Goal: Task Accomplishment & Management: Complete application form

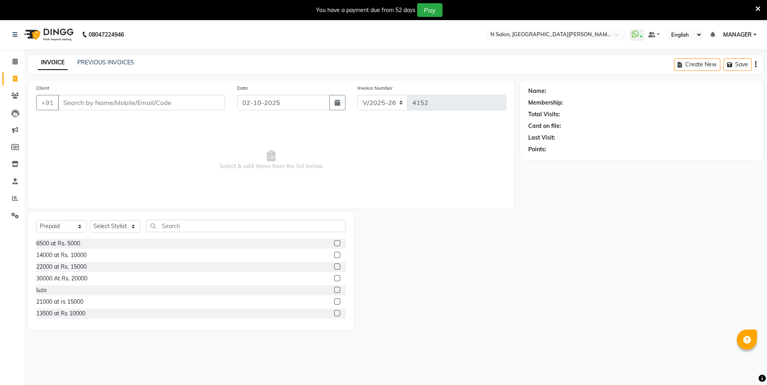
select select "3472"
select select "P"
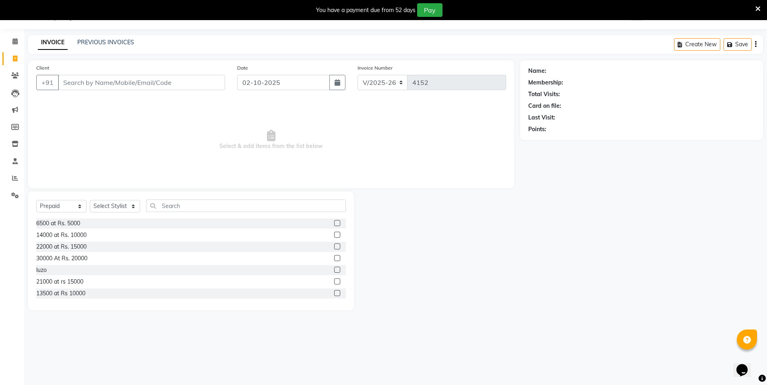
click at [128, 83] on input "Client" at bounding box center [141, 82] width 167 height 15
click at [134, 86] on input "Client" at bounding box center [141, 82] width 167 height 15
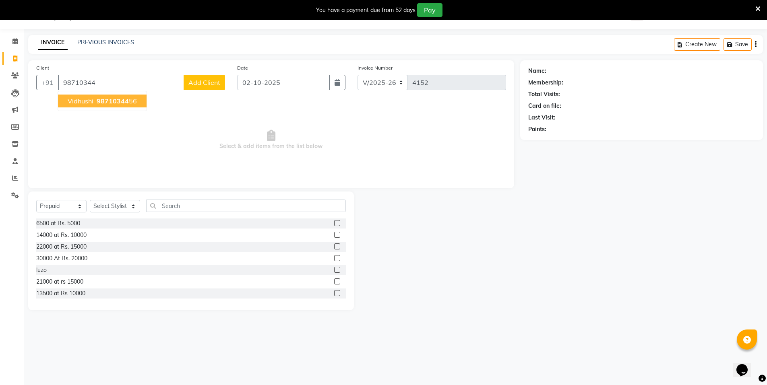
click at [131, 106] on button "vidhushi 98710344 56" at bounding box center [102, 101] width 89 height 13
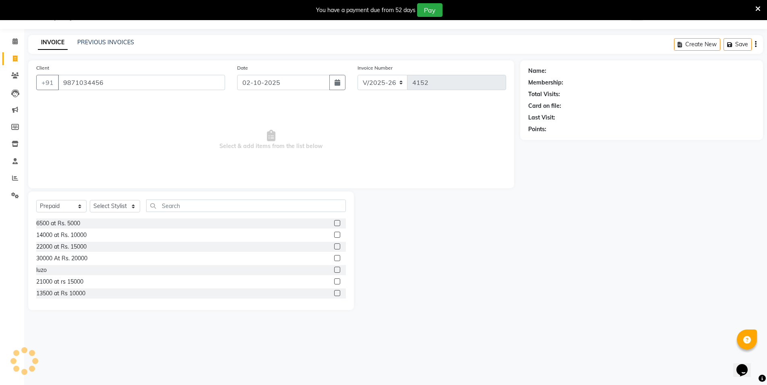
type input "9871034456"
click at [553, 140] on icon "button" at bounding box center [551, 141] width 6 height 6
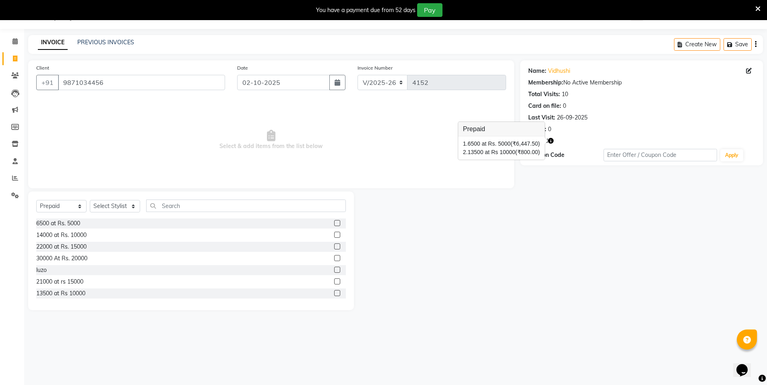
click at [526, 209] on div "Name: Vidhushi Membership: No Active Membership Total Visits: 10 Card on file: …" at bounding box center [644, 185] width 249 height 250
click at [57, 205] on select "Select Service Product Membership Package Voucher Prepaid Gift Card" at bounding box center [61, 206] width 50 height 12
select select "service"
click at [36, 200] on select "Select Service Product Membership Package Voucher Prepaid Gift Card" at bounding box center [61, 206] width 50 height 12
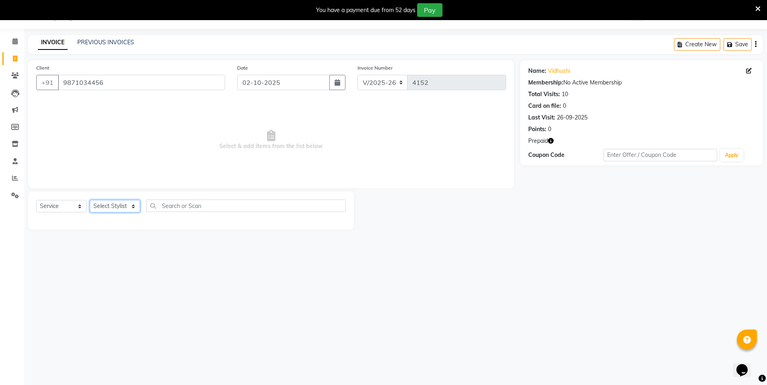
click at [118, 204] on select "Select Stylist [PERSON_NAME] [PERSON_NAME] MANAGER MD..... [PERSON_NAME] [PERSO…" at bounding box center [115, 206] width 50 height 12
select select "72439"
click at [90, 200] on select "Select Stylist [PERSON_NAME] [PERSON_NAME] MANAGER MD..... [PERSON_NAME] [PERSO…" at bounding box center [115, 206] width 50 height 12
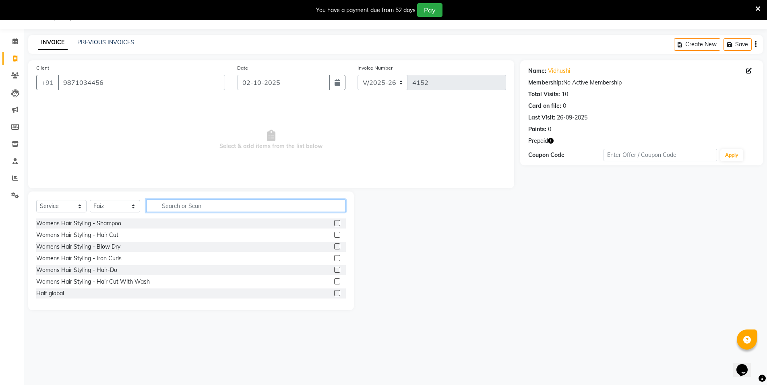
click at [189, 206] on input "text" at bounding box center [246, 206] width 200 height 12
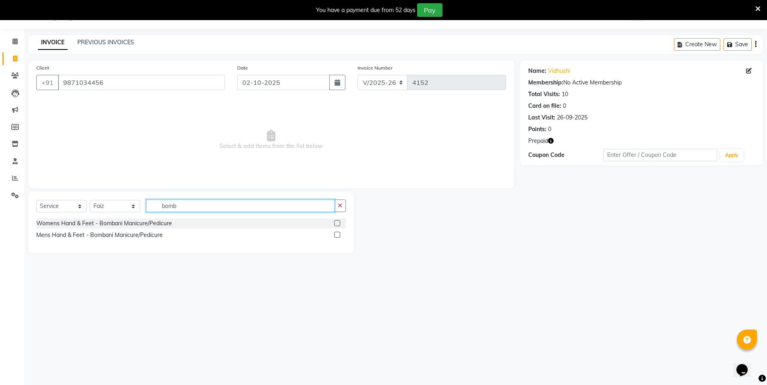
type input "bomb"
click at [340, 222] on label at bounding box center [337, 223] width 6 height 6
click at [340, 222] on input "checkbox" at bounding box center [336, 223] width 5 height 5
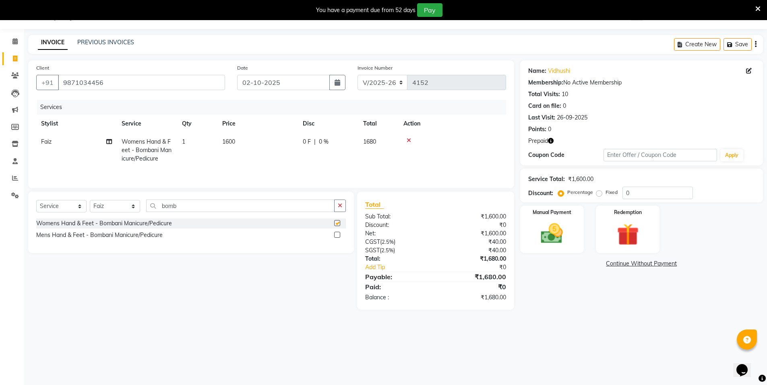
checkbox input "false"
click at [199, 206] on input "bomb" at bounding box center [240, 206] width 188 height 12
type input "b"
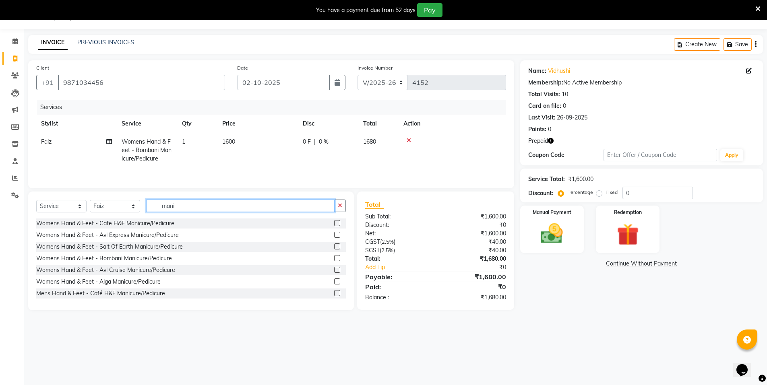
type input "mani"
click at [334, 234] on label at bounding box center [337, 235] width 6 height 6
click at [334, 234] on input "checkbox" at bounding box center [336, 235] width 5 height 5
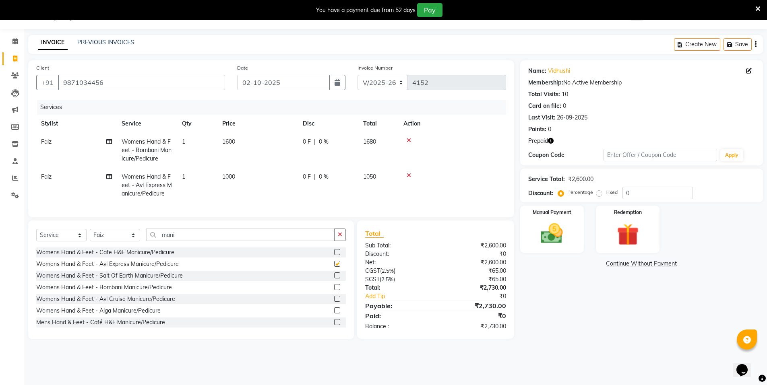
checkbox input "false"
click at [617, 226] on img at bounding box center [627, 235] width 37 height 29
click at [587, 263] on span "Prepaid 2" at bounding box center [592, 265] width 26 height 9
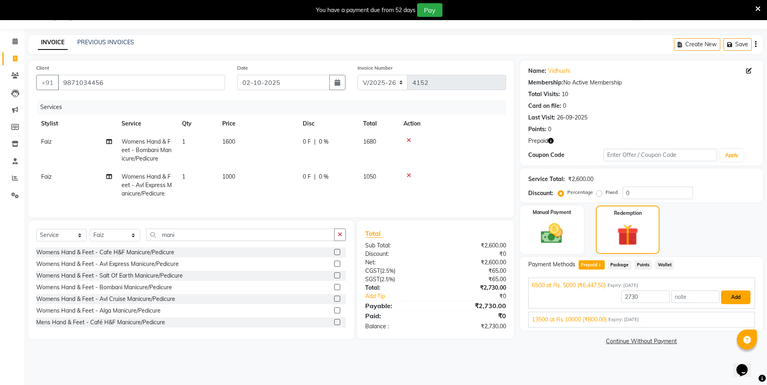
click at [734, 295] on button "Add" at bounding box center [735, 298] width 29 height 14
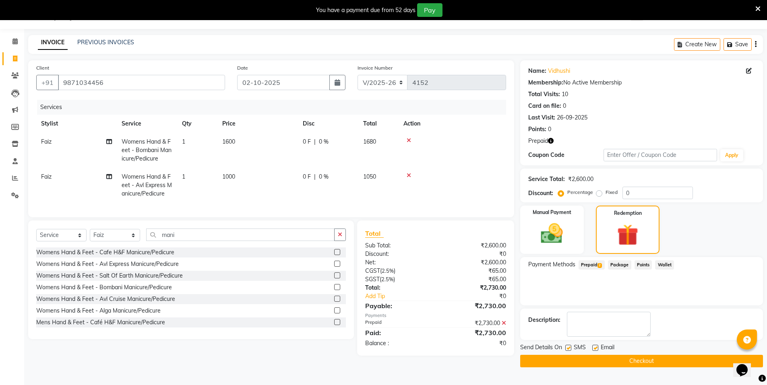
click at [661, 361] on button "Checkout" at bounding box center [641, 361] width 243 height 12
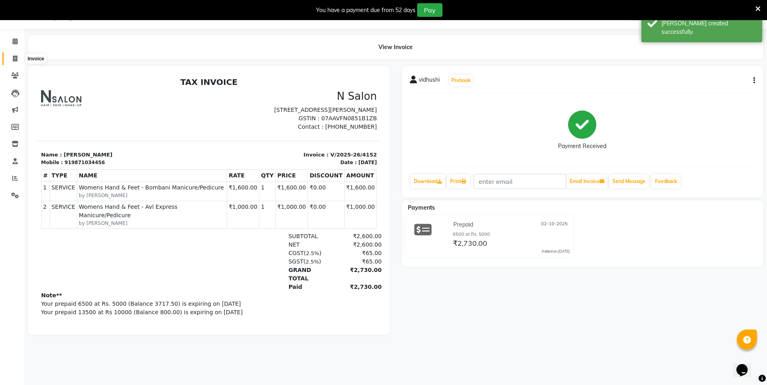
click at [15, 60] on icon at bounding box center [15, 59] width 4 height 6
select select "service"
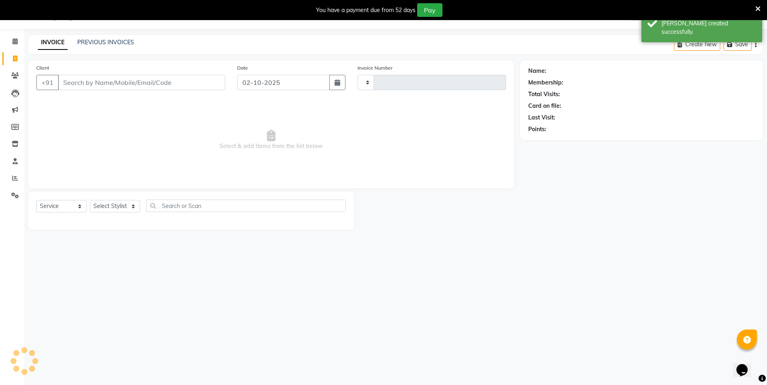
type input "4153"
select select "3472"
select select "P"
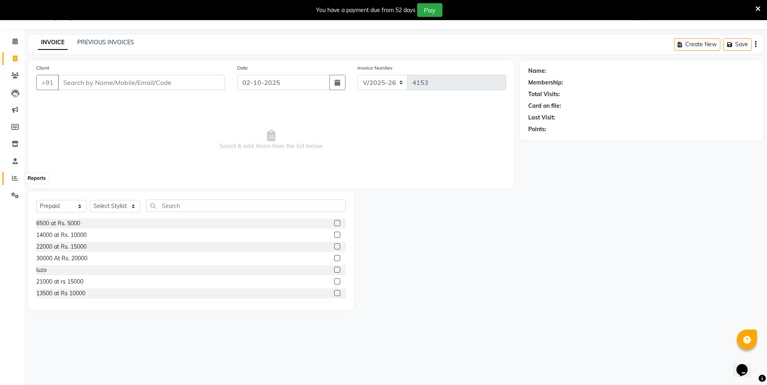
click at [15, 177] on icon at bounding box center [15, 178] width 6 height 6
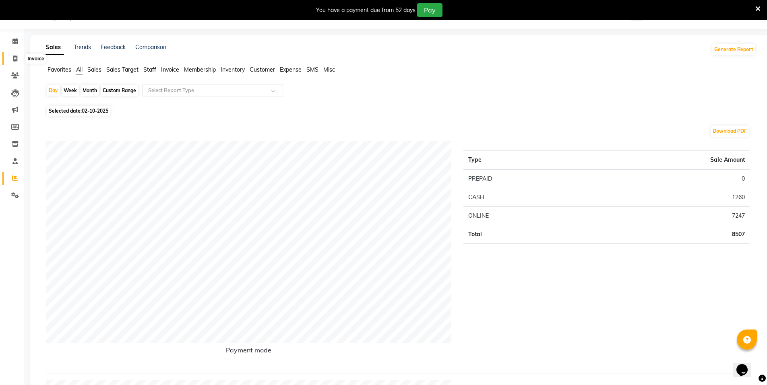
click at [15, 57] on icon at bounding box center [15, 59] width 4 height 6
select select "service"
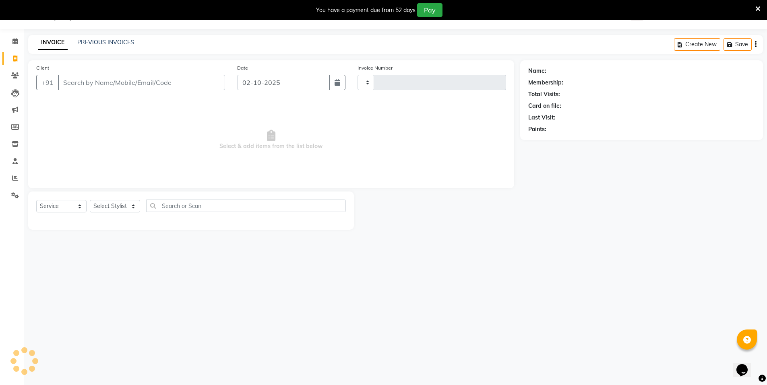
type input "4153"
select select "3472"
select select "P"
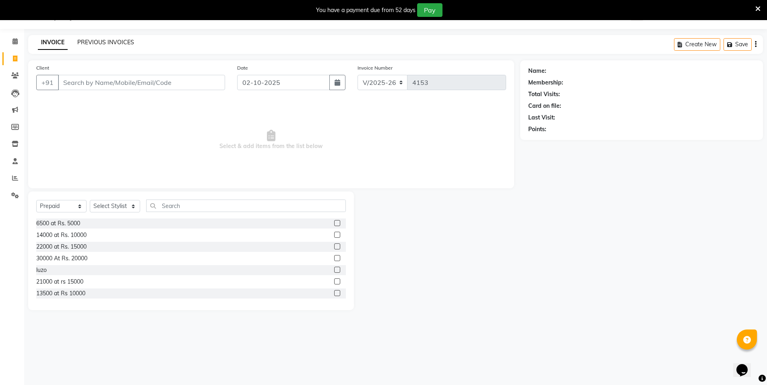
click at [122, 39] on link "PREVIOUS INVOICES" at bounding box center [105, 42] width 57 height 7
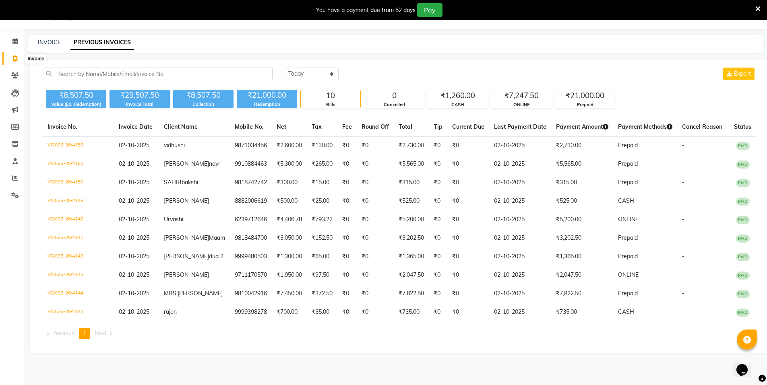
click at [14, 59] on icon at bounding box center [15, 59] width 4 height 6
select select "service"
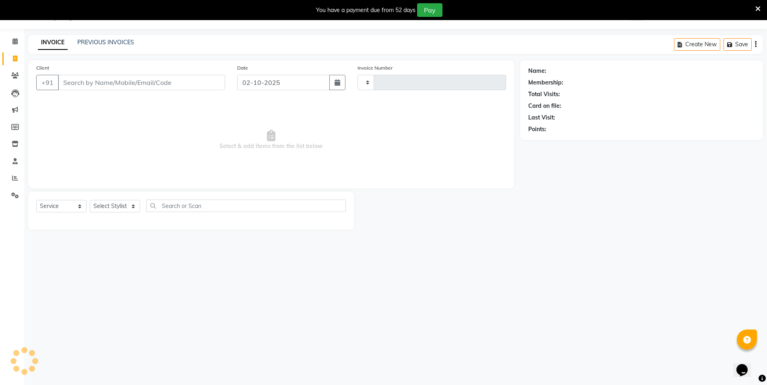
type input "4153"
select select "3472"
select select "P"
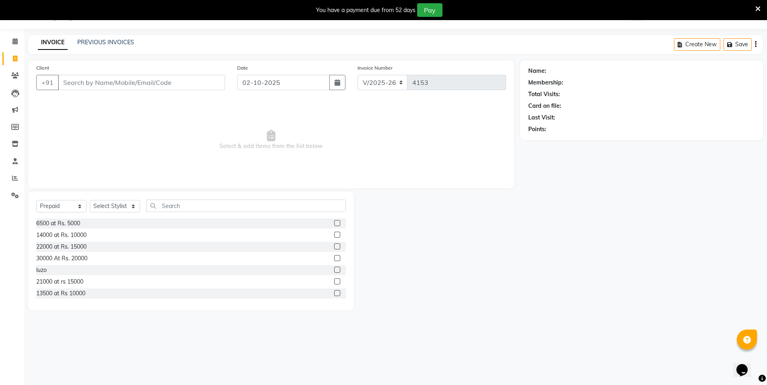
click at [79, 83] on input "Client" at bounding box center [141, 82] width 167 height 15
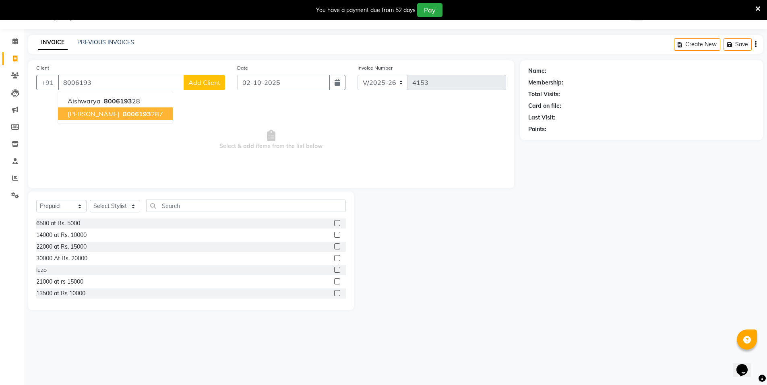
click at [126, 114] on span "8006193" at bounding box center [137, 114] width 28 height 8
type input "8006193287"
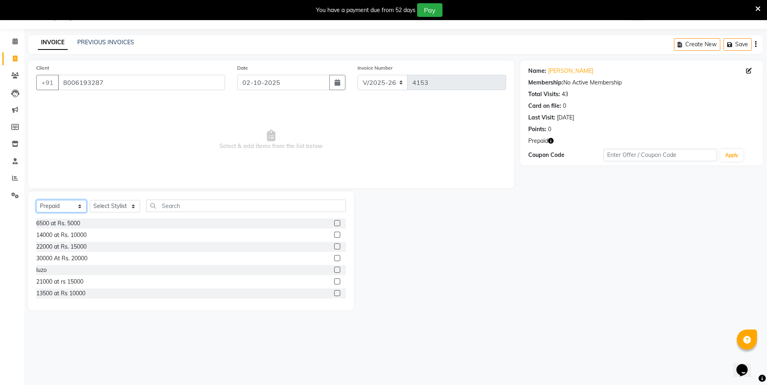
click at [58, 207] on select "Select Service Product Membership Package Voucher Prepaid Gift Card" at bounding box center [61, 206] width 50 height 12
select select "service"
click at [36, 200] on select "Select Service Product Membership Package Voucher Prepaid Gift Card" at bounding box center [61, 206] width 50 height 12
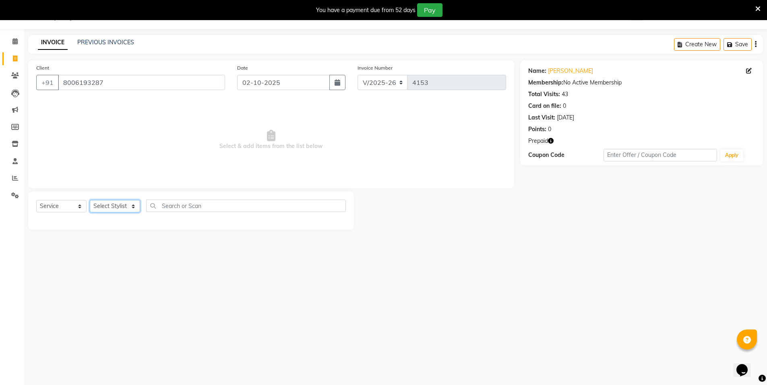
click at [112, 205] on select "Select Stylist [PERSON_NAME] [PERSON_NAME] MANAGER MD..... [PERSON_NAME] [PERSO…" at bounding box center [115, 206] width 50 height 12
click at [90, 200] on select "Select Stylist [PERSON_NAME] [PERSON_NAME] MANAGER MD..... [PERSON_NAME] [PERSO…" at bounding box center [115, 206] width 50 height 12
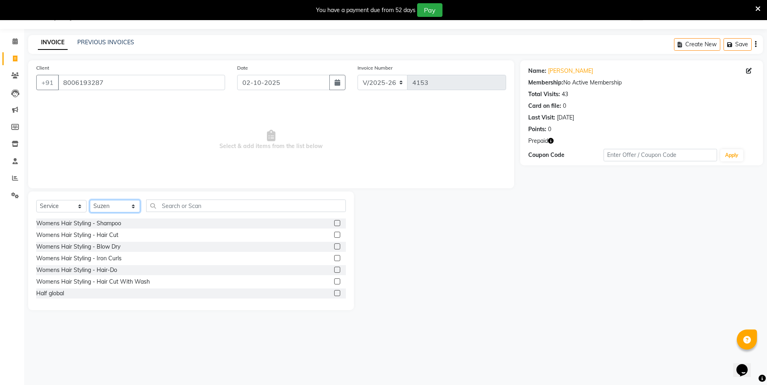
click at [126, 209] on select "Select Stylist [PERSON_NAME] [PERSON_NAME] MANAGER MD..... [PERSON_NAME] [PERSO…" at bounding box center [115, 206] width 50 height 12
select select "15668"
click at [90, 200] on select "Select Stylist [PERSON_NAME] [PERSON_NAME] MANAGER MD..... [PERSON_NAME] [PERSO…" at bounding box center [115, 206] width 50 height 12
click at [195, 205] on input "text" at bounding box center [246, 206] width 200 height 12
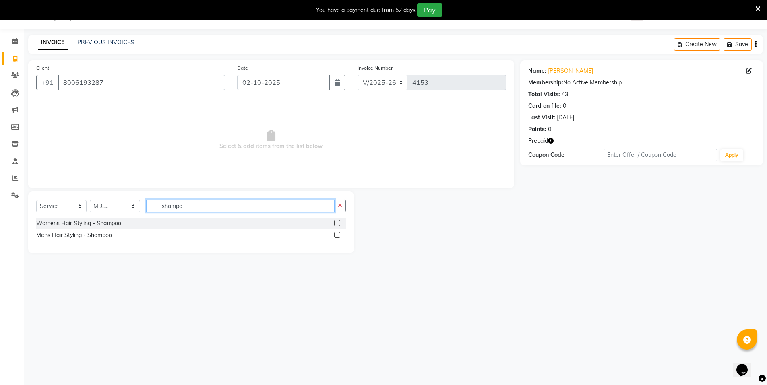
type input "shampo"
click at [338, 223] on label at bounding box center [337, 223] width 6 height 6
click at [338, 223] on input "checkbox" at bounding box center [336, 223] width 5 height 5
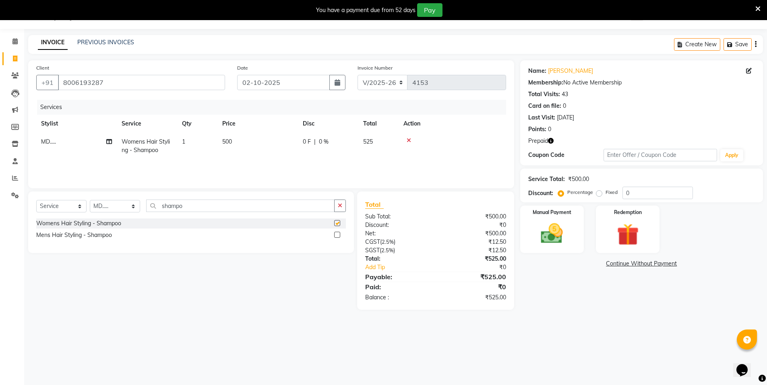
checkbox input "false"
click at [619, 238] on img at bounding box center [627, 235] width 37 height 29
click at [589, 267] on span "Prepaid 1" at bounding box center [592, 265] width 26 height 9
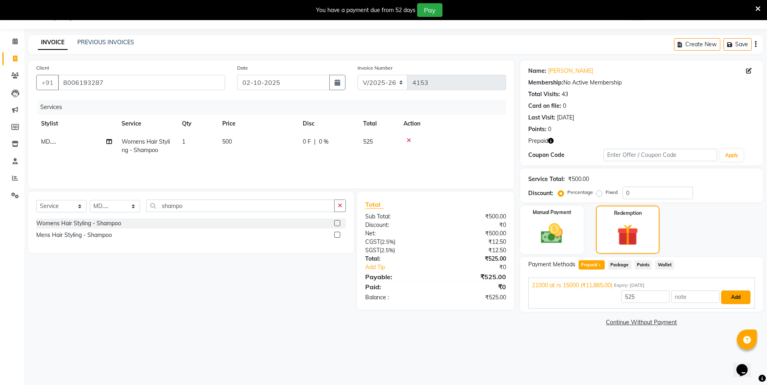
click at [736, 298] on button "Add" at bounding box center [735, 298] width 29 height 14
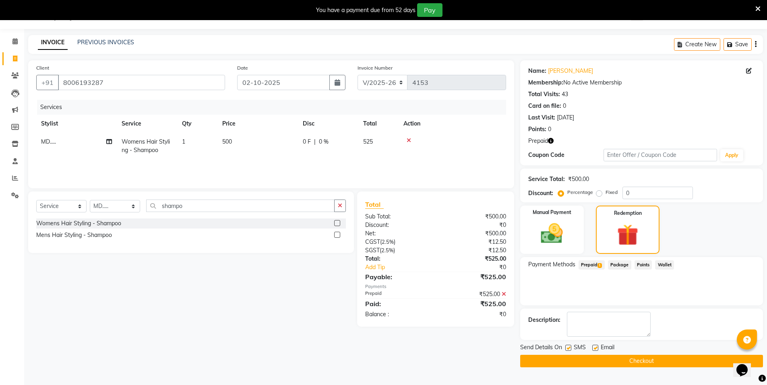
click at [656, 360] on button "Checkout" at bounding box center [641, 361] width 243 height 12
